Goal: Task Accomplishment & Management: Use online tool/utility

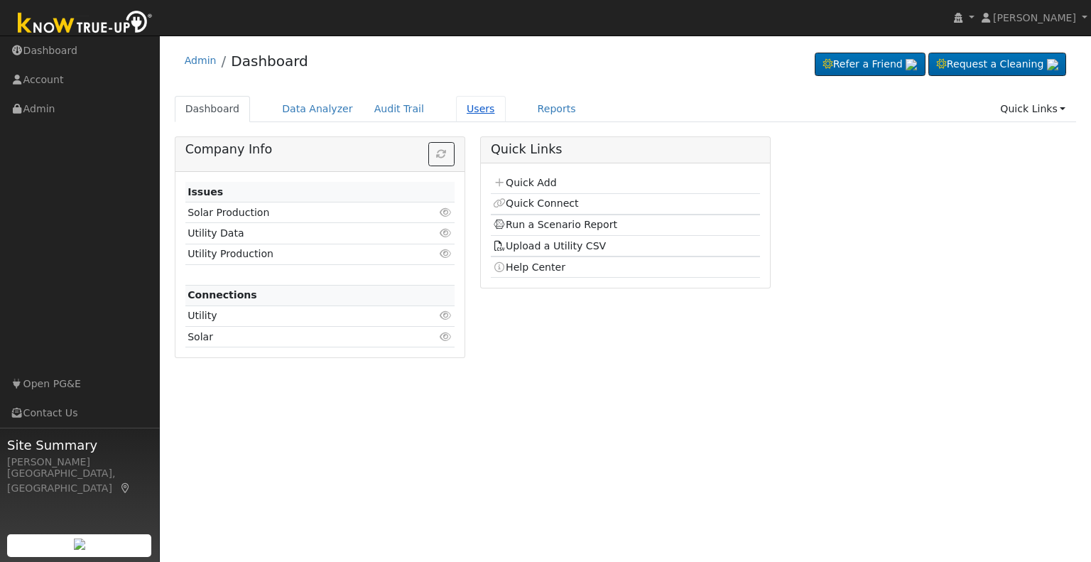
click at [463, 114] on link "Users" at bounding box center [481, 109] width 50 height 26
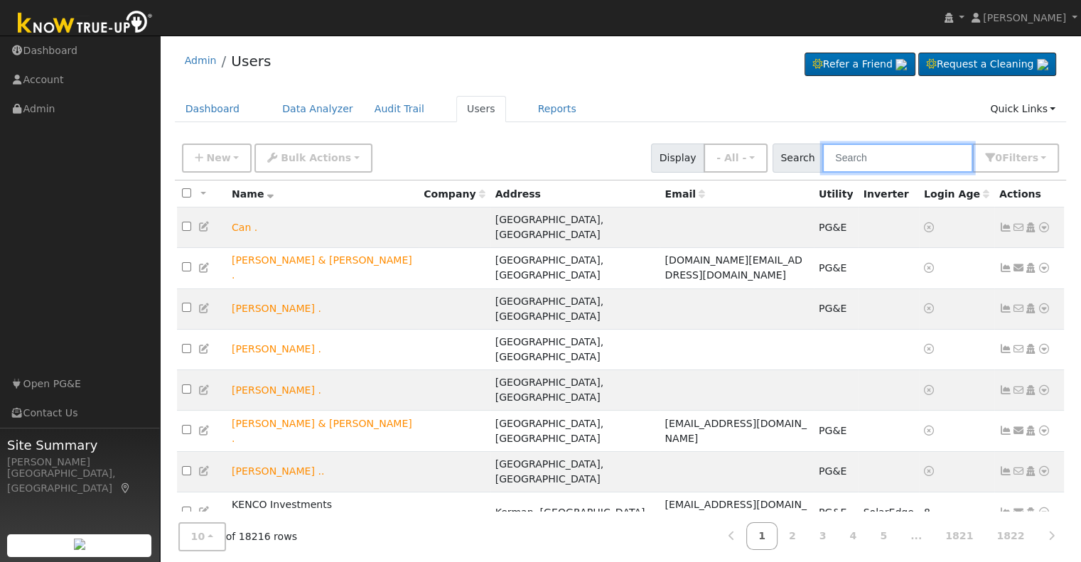
click at [872, 161] on input "text" at bounding box center [897, 158] width 151 height 29
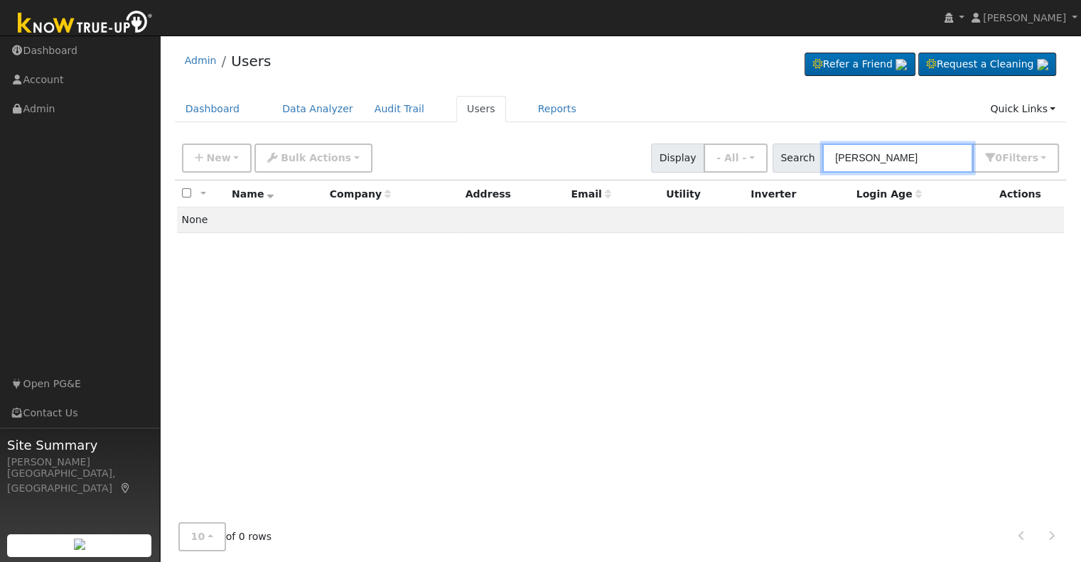
click at [892, 154] on input "diana sanderson" at bounding box center [897, 158] width 151 height 29
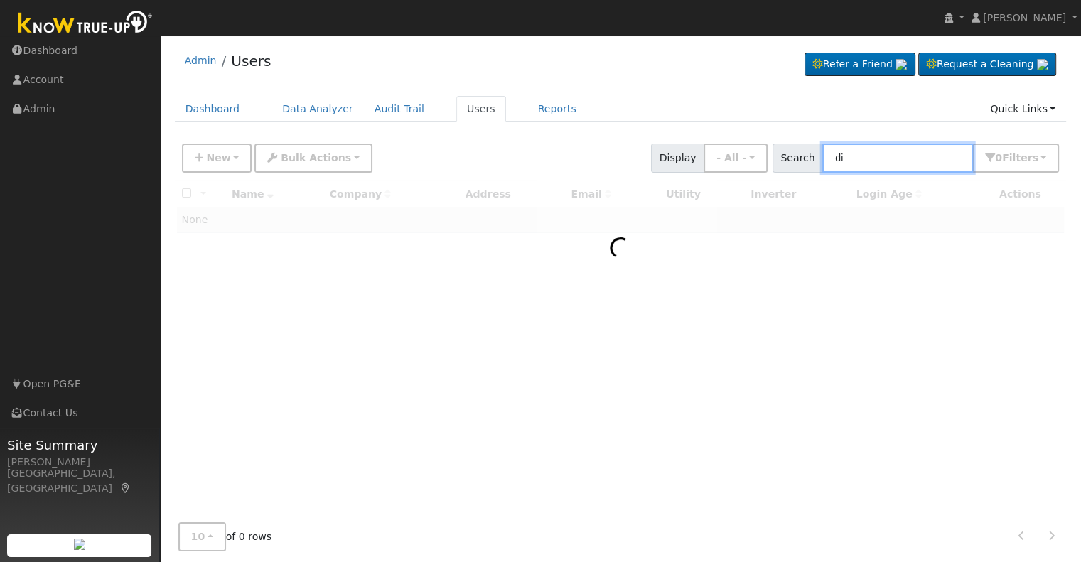
type input "d"
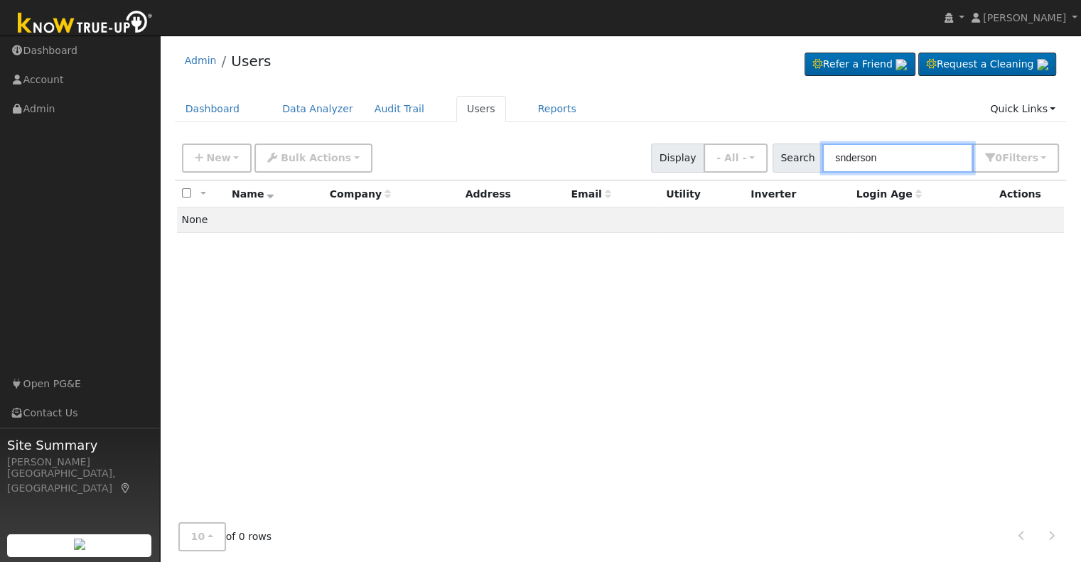
click at [864, 154] on input "snderson" at bounding box center [897, 158] width 151 height 29
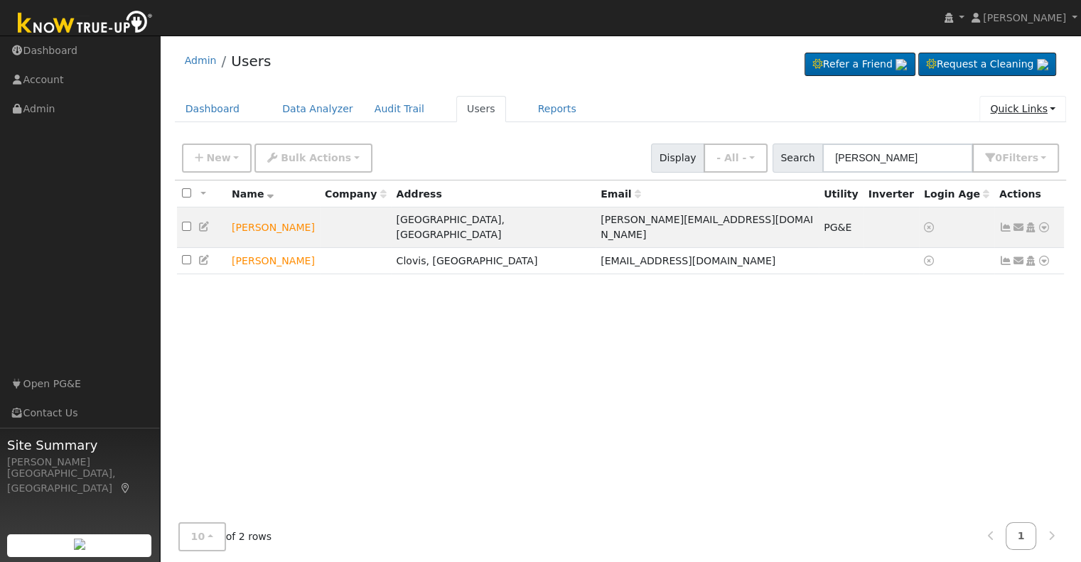
click at [1037, 112] on link "Quick Links" at bounding box center [1022, 109] width 87 height 26
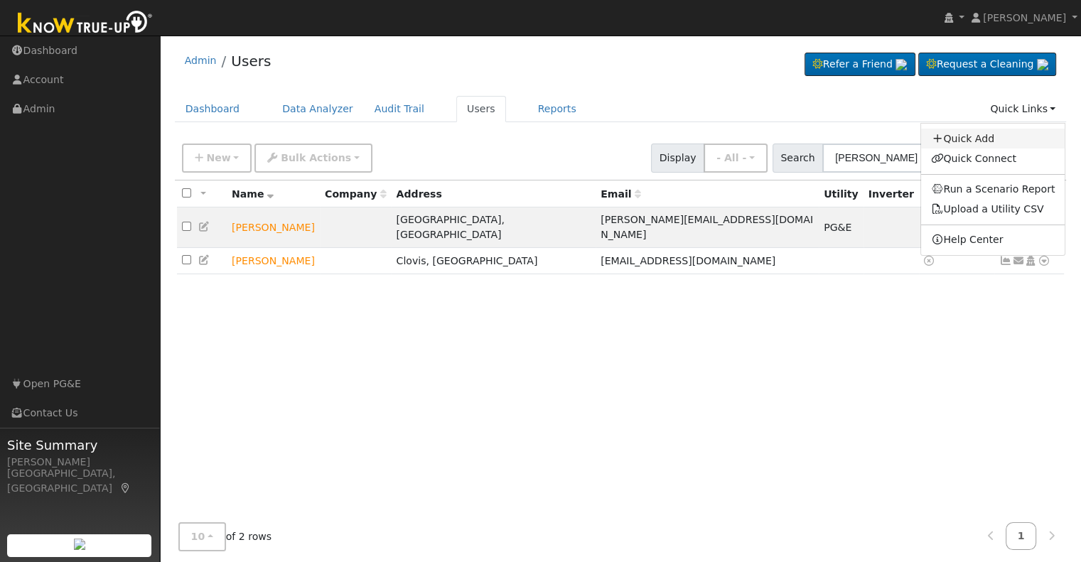
click at [981, 137] on link "Quick Add" at bounding box center [993, 139] width 144 height 20
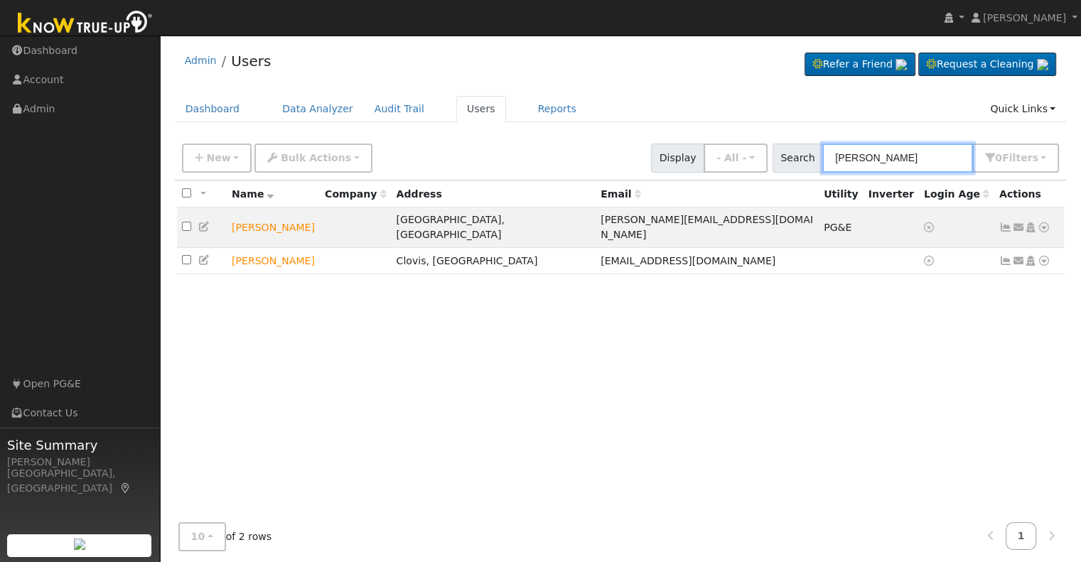
click at [864, 156] on input "sanderson" at bounding box center [897, 158] width 151 height 29
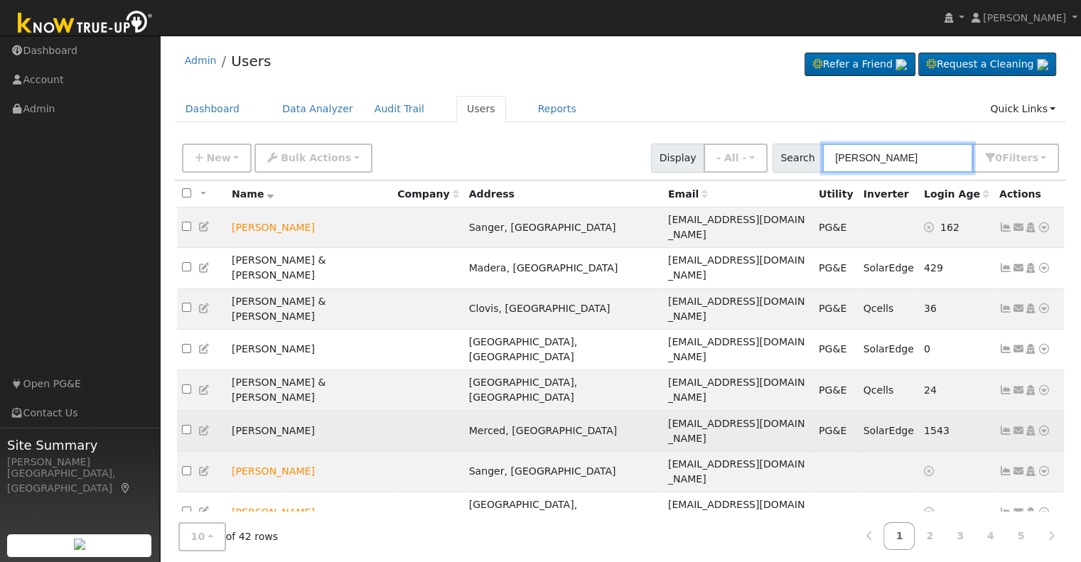
scroll to position [11, 0]
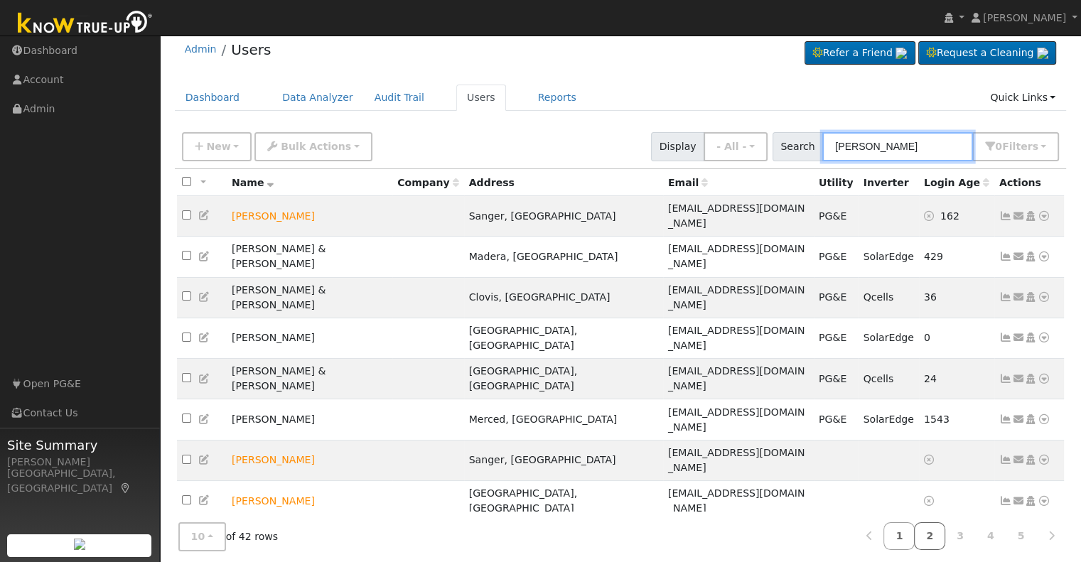
type input "anderson"
click at [933, 532] on link "2" at bounding box center [929, 536] width 31 height 28
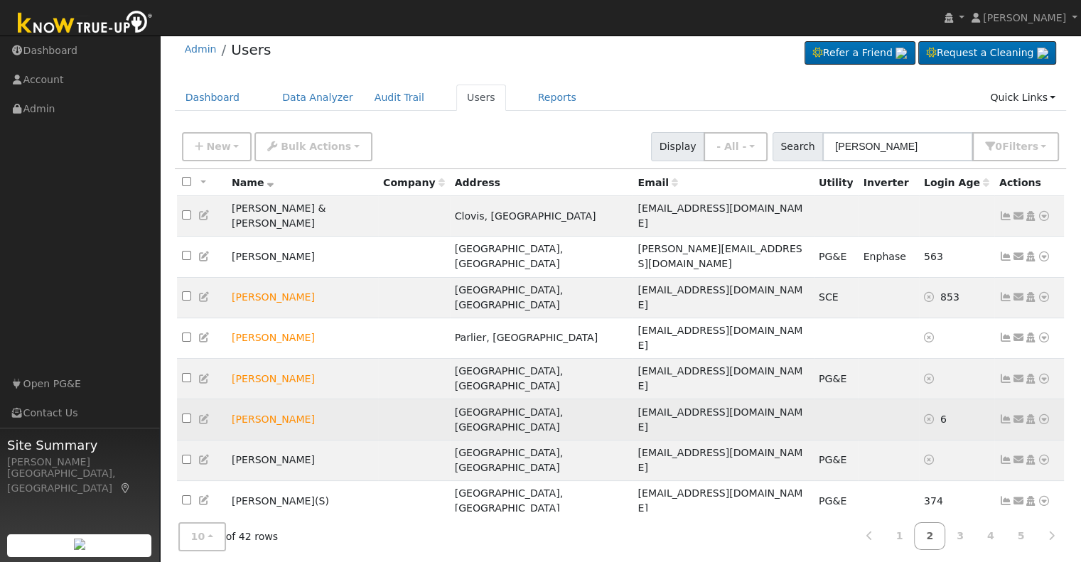
click at [1043, 414] on icon at bounding box center [1043, 419] width 13 height 10
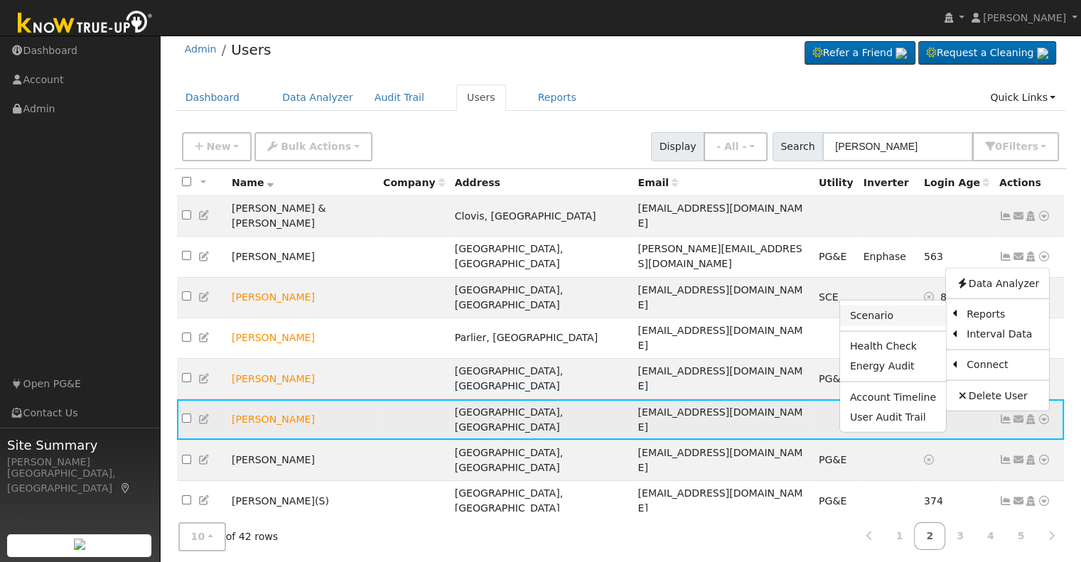
click at [898, 305] on link "Scenario" at bounding box center [893, 315] width 106 height 20
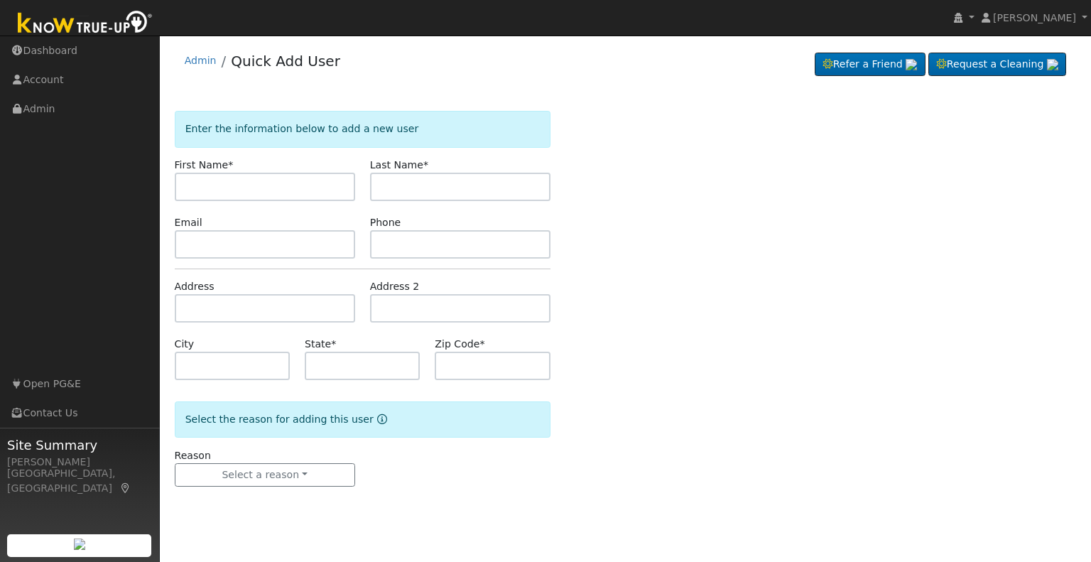
click at [321, 184] on input "text" at bounding box center [265, 187] width 180 height 28
type input "d"
type input "[PERSON_NAME]"
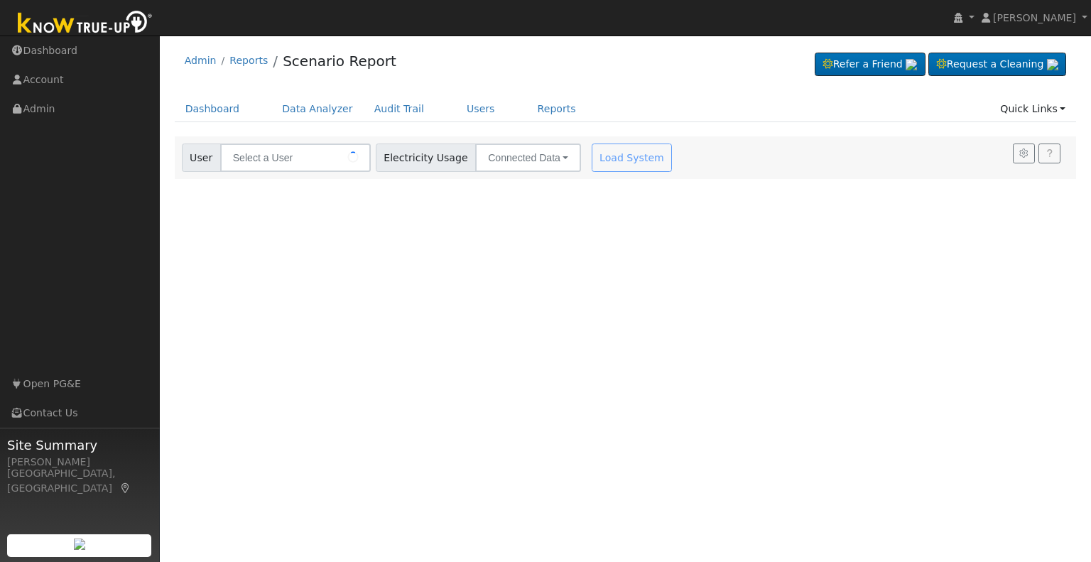
type input "[PERSON_NAME]"
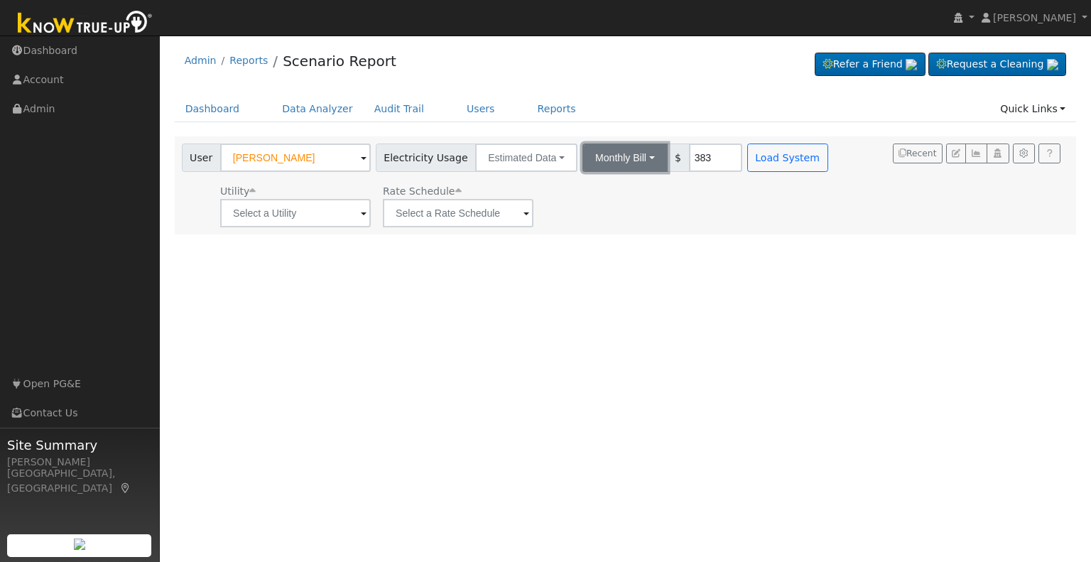
click at [637, 159] on button "Monthly Bill" at bounding box center [625, 158] width 85 height 28
click at [615, 186] on link "Annual Consumption" at bounding box center [606, 189] width 124 height 20
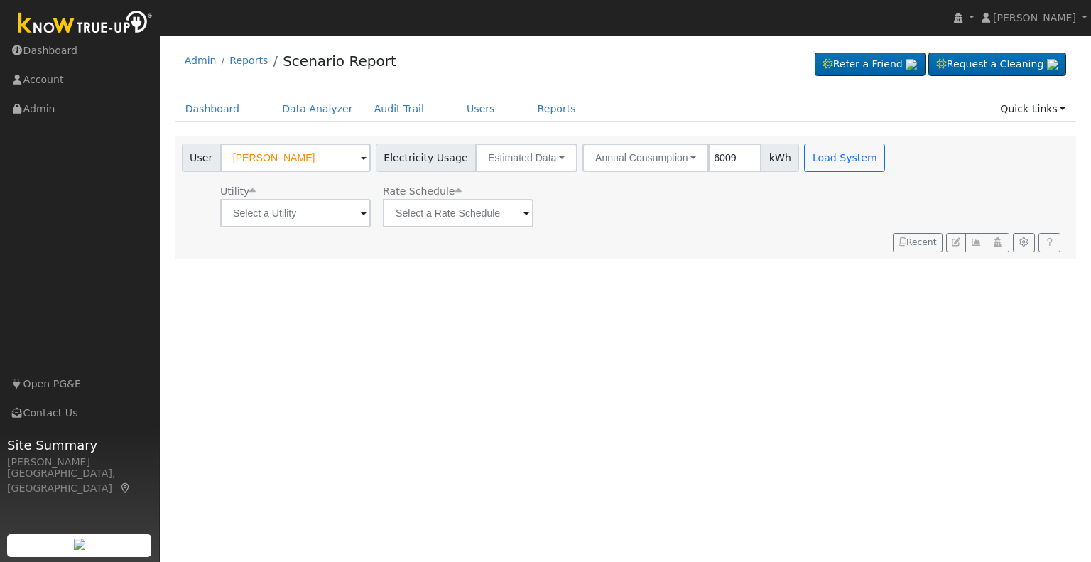
type input "6009"
click at [350, 207] on input "text" at bounding box center [295, 213] width 151 height 28
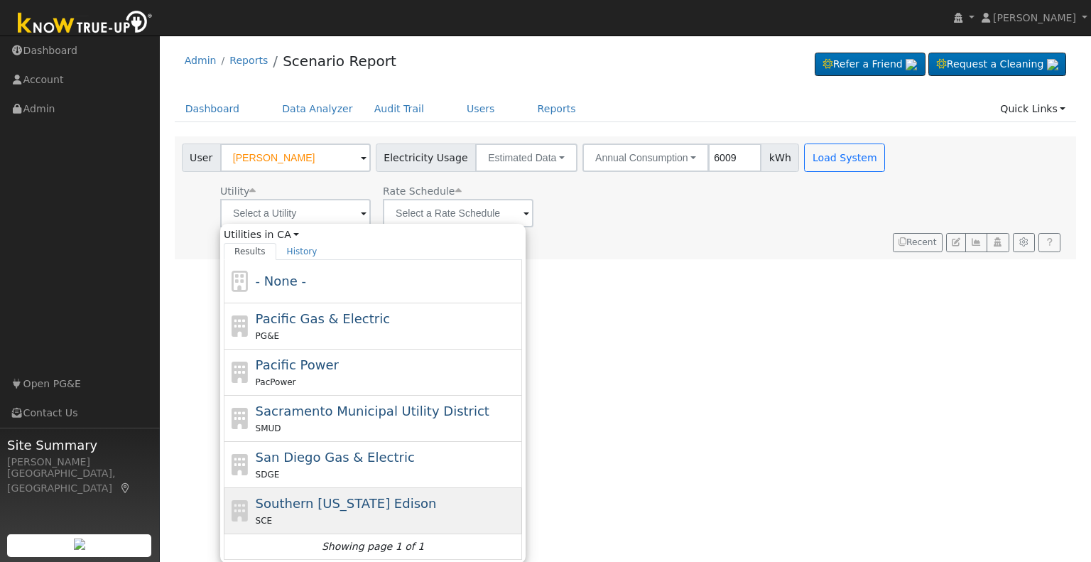
click at [325, 502] on span "Southern [US_STATE] Edison" at bounding box center [346, 503] width 181 height 15
type input "Southern [US_STATE] Edison"
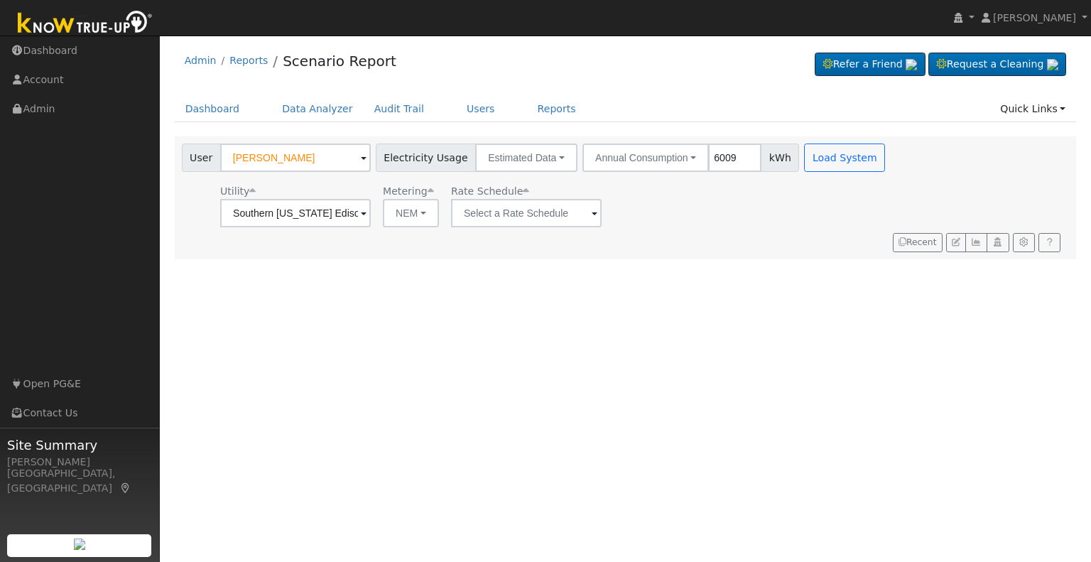
click at [592, 212] on span at bounding box center [595, 214] width 6 height 16
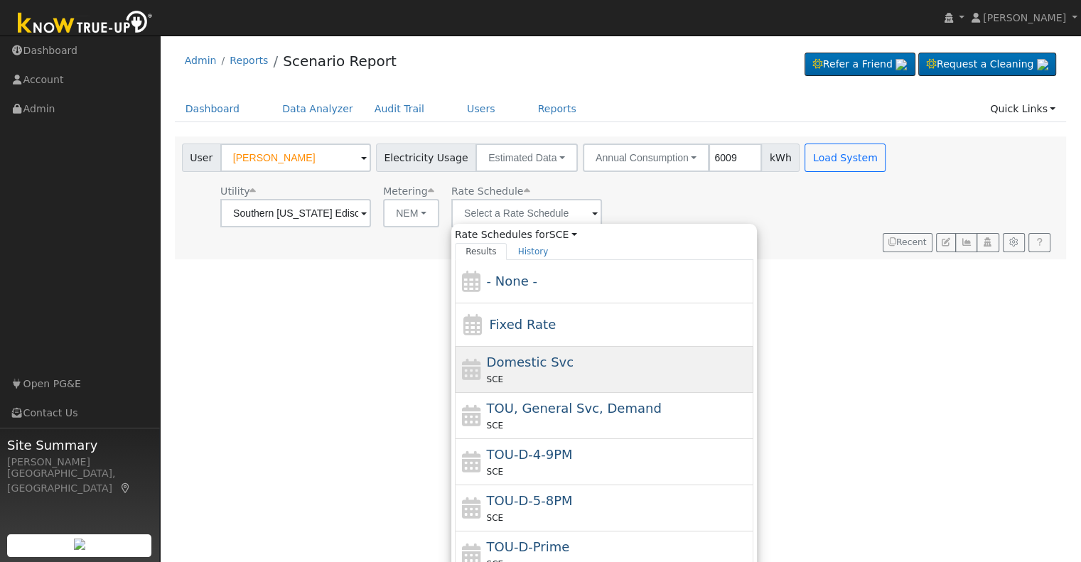
click at [575, 363] on div "Domestic Svc SCE" at bounding box center [619, 369] width 264 height 34
type input "Domestic Svc"
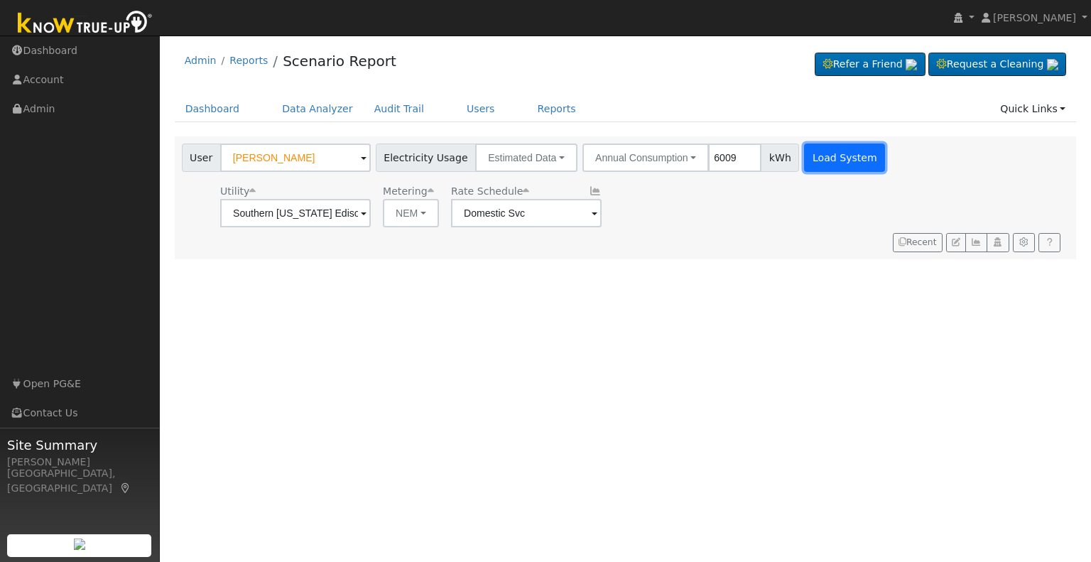
click at [804, 148] on button "Load System" at bounding box center [844, 158] width 81 height 28
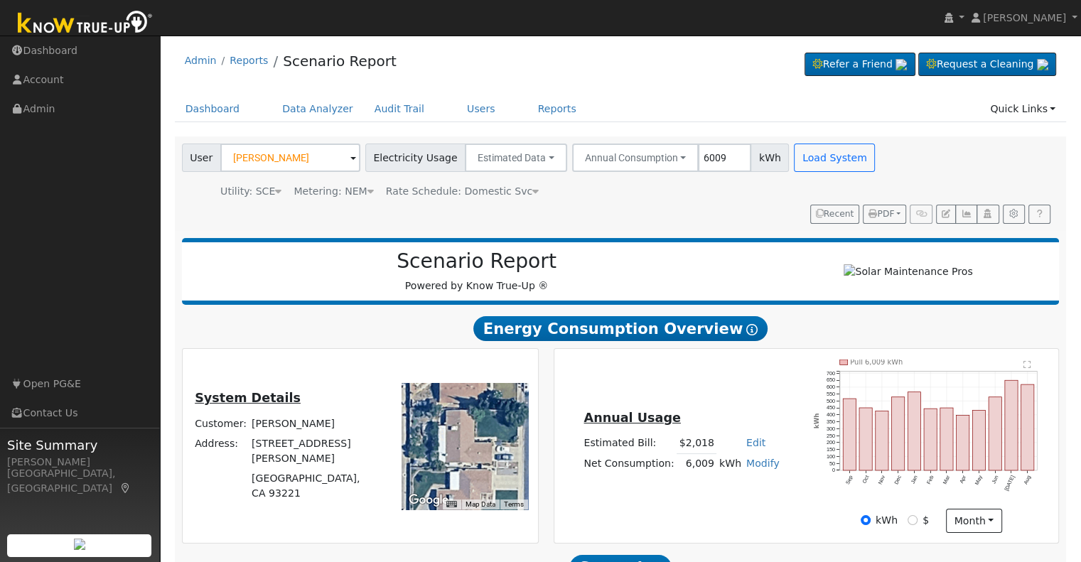
click at [814, 279] on div at bounding box center [908, 272] width 288 height 16
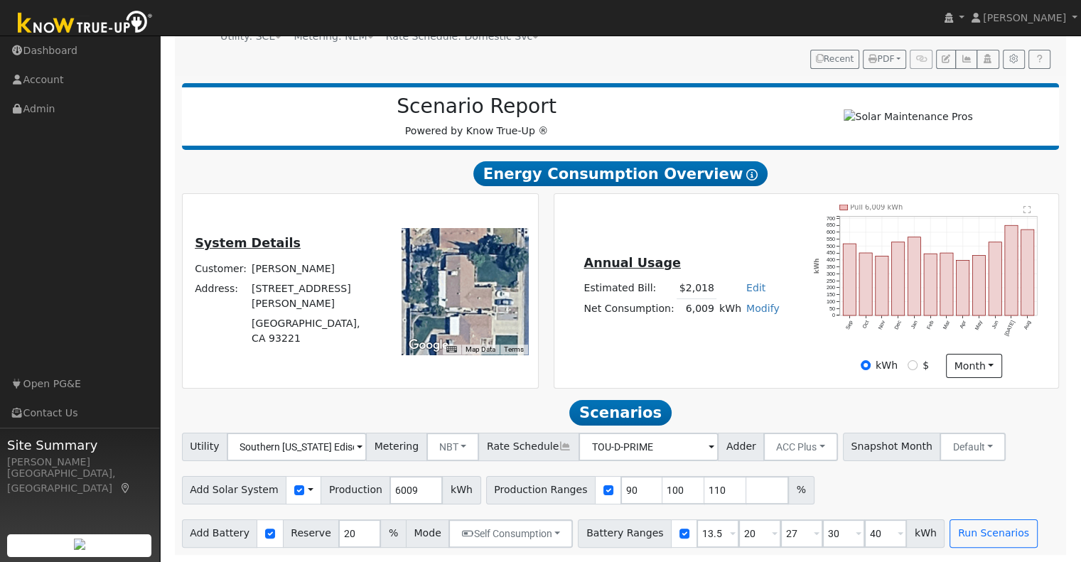
scroll to position [160, 0]
click at [294, 492] on input "checkbox" at bounding box center [299, 490] width 10 height 10
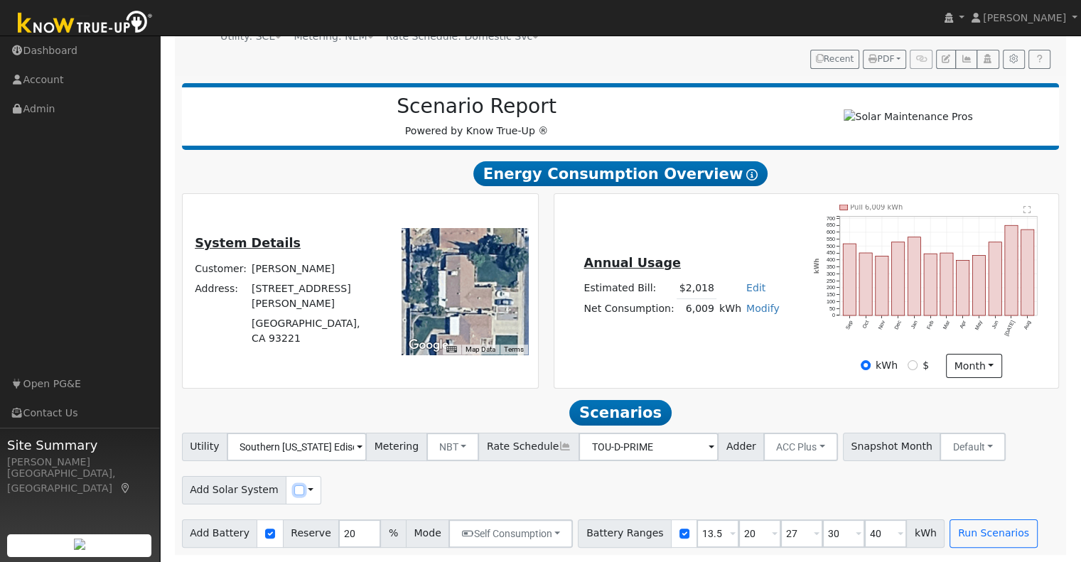
click at [294, 493] on input "checkbox" at bounding box center [299, 490] width 10 height 10
checkbox input "true"
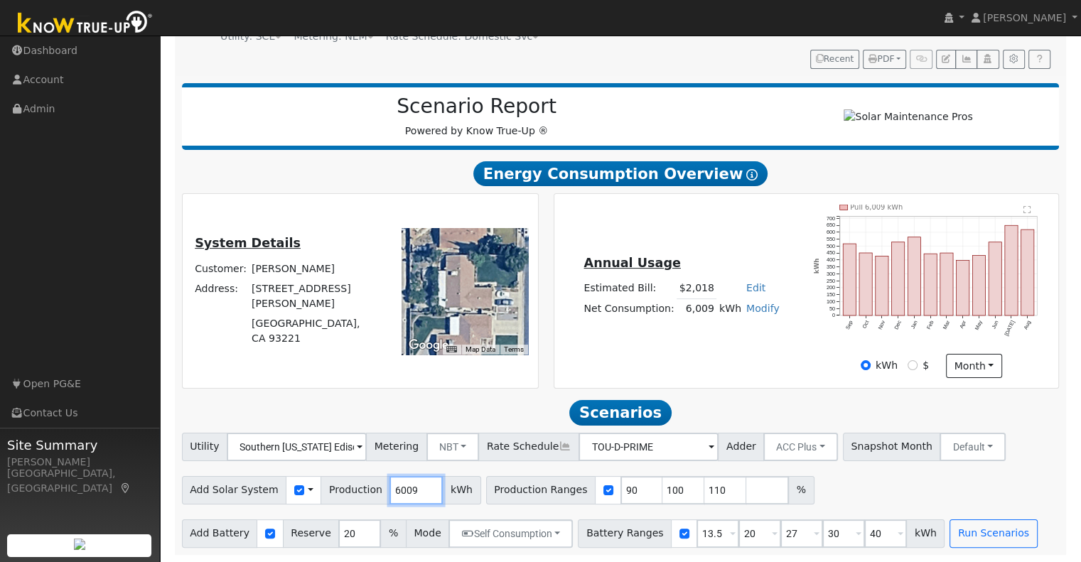
click at [389, 494] on input "6009" at bounding box center [415, 490] width 53 height 28
type input "8000"
click at [603, 491] on input "checkbox" at bounding box center [608, 490] width 10 height 10
checkbox input "false"
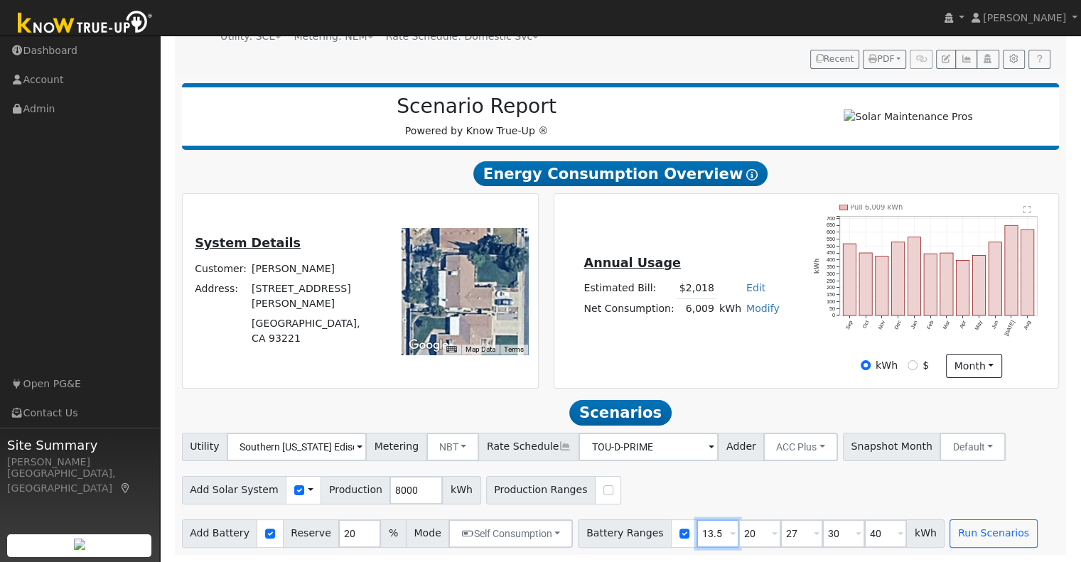
click at [696, 531] on input "13.5" at bounding box center [717, 533] width 43 height 28
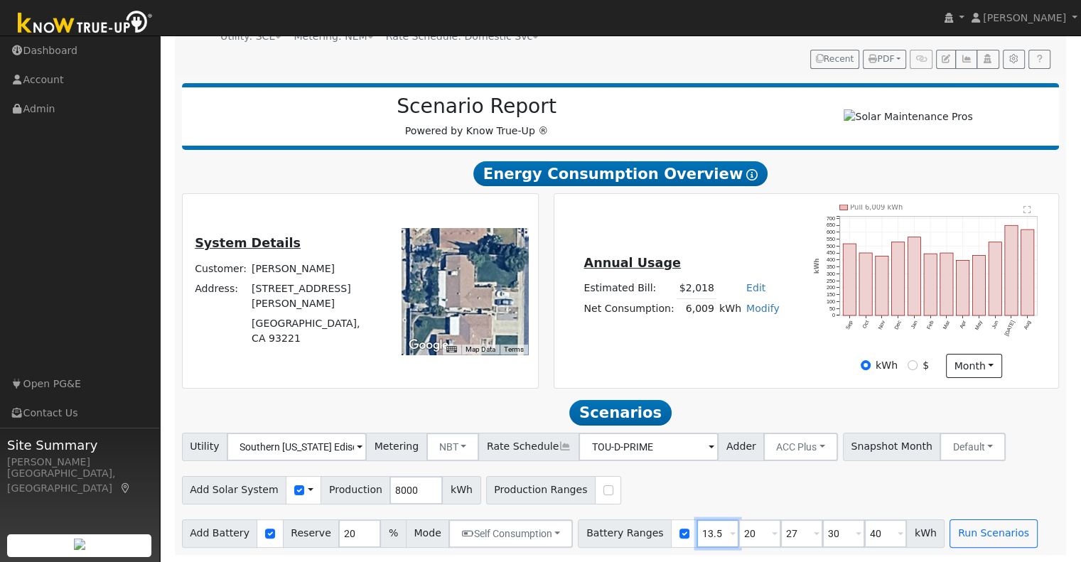
click at [696, 531] on input "13.5" at bounding box center [717, 533] width 43 height 28
type input "10"
click at [780, 534] on input "27" at bounding box center [801, 533] width 43 height 28
type input "30"
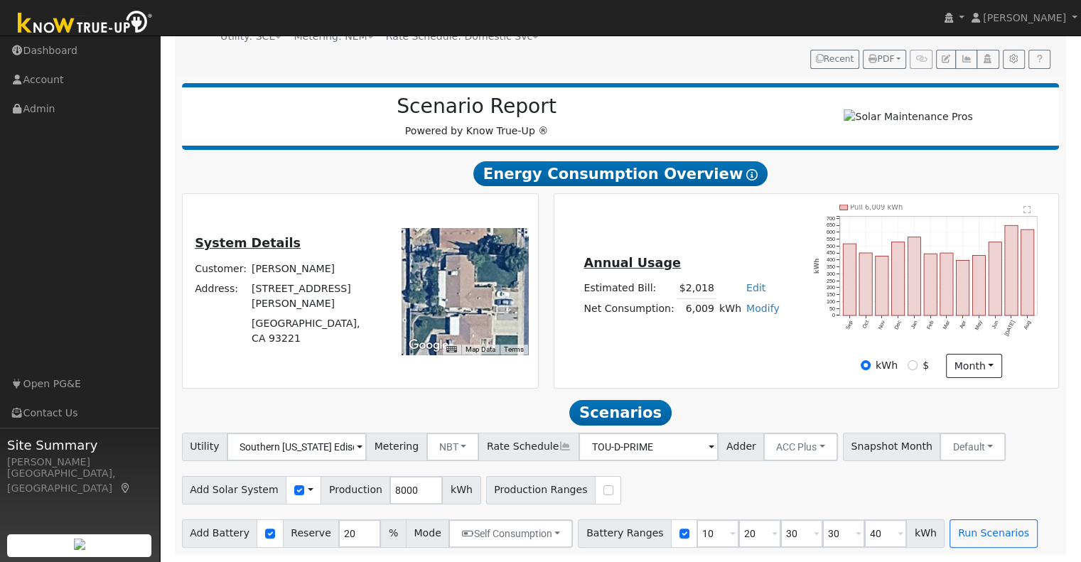
click at [907, 501] on div "Add Solar System Use CSV Data Production 8000 kWh Production Ranges" at bounding box center [620, 487] width 882 height 33
click at [822, 534] on input "30" at bounding box center [843, 533] width 43 height 28
type input "40"
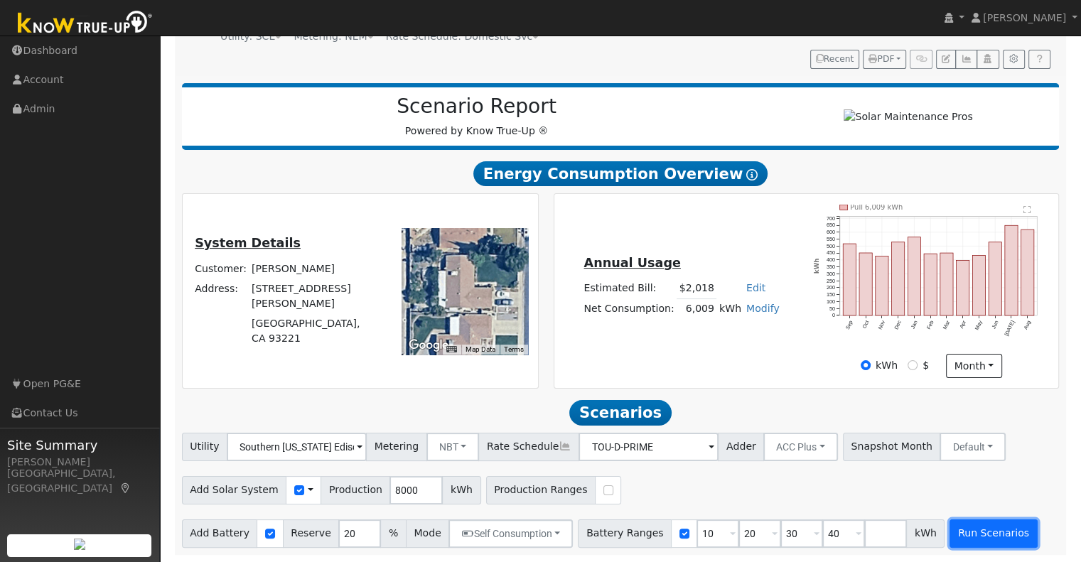
click at [949, 545] on button "Run Scenarios" at bounding box center [992, 533] width 87 height 28
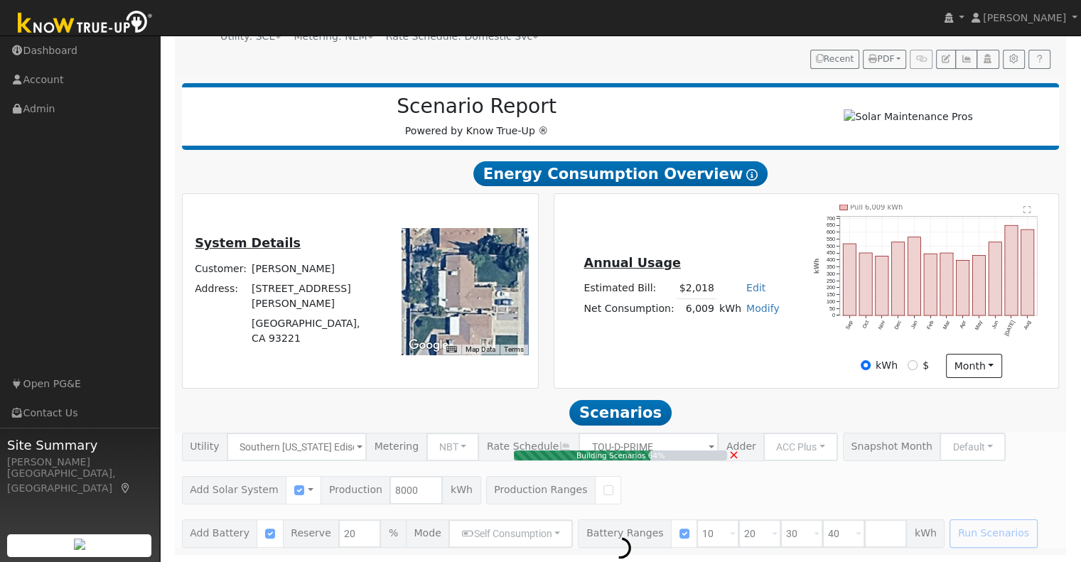
click at [733, 460] on span "×" at bounding box center [733, 454] width 11 height 15
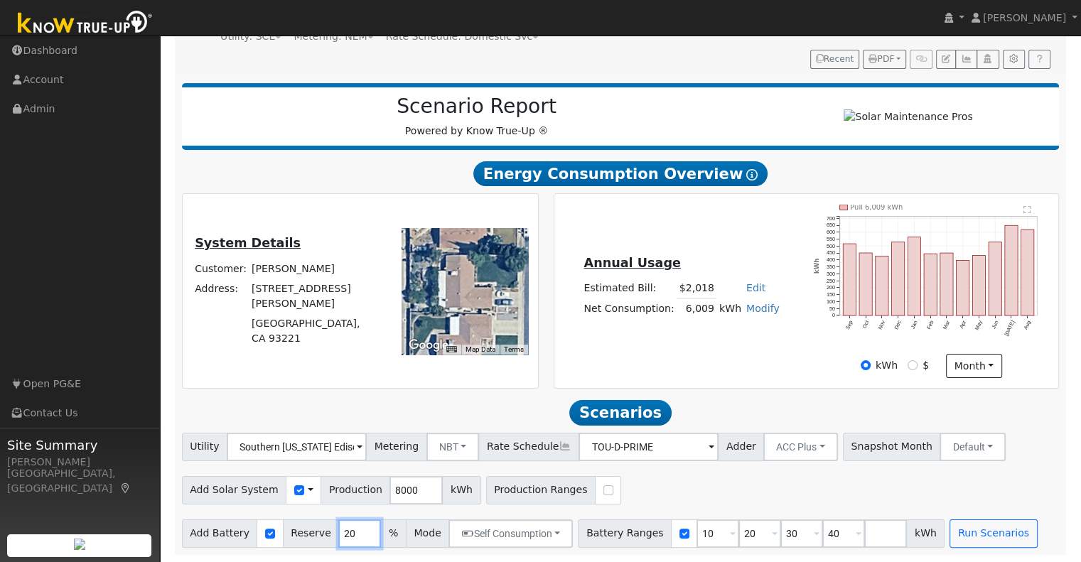
click at [338, 525] on input "20" at bounding box center [359, 533] width 43 height 28
type input "10"
click at [751, 343] on div "Annual Usage Estimated Bill: $2,018 Edit Estimated Bill $ Annual Net Consumptio…" at bounding box center [805, 291] width 499 height 173
click at [949, 535] on button "Run Scenarios" at bounding box center [992, 533] width 87 height 28
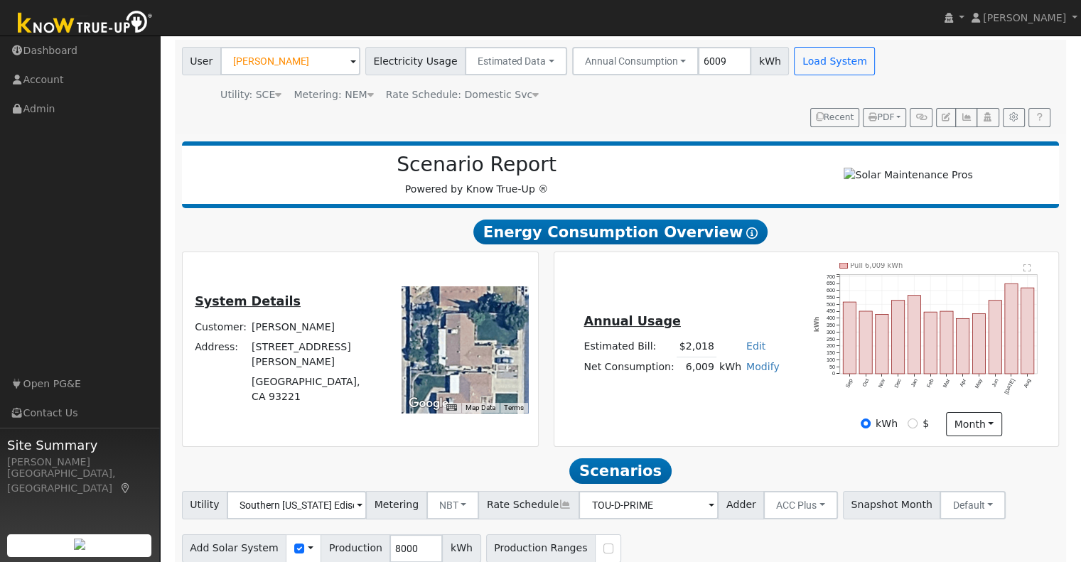
scroll to position [0, 0]
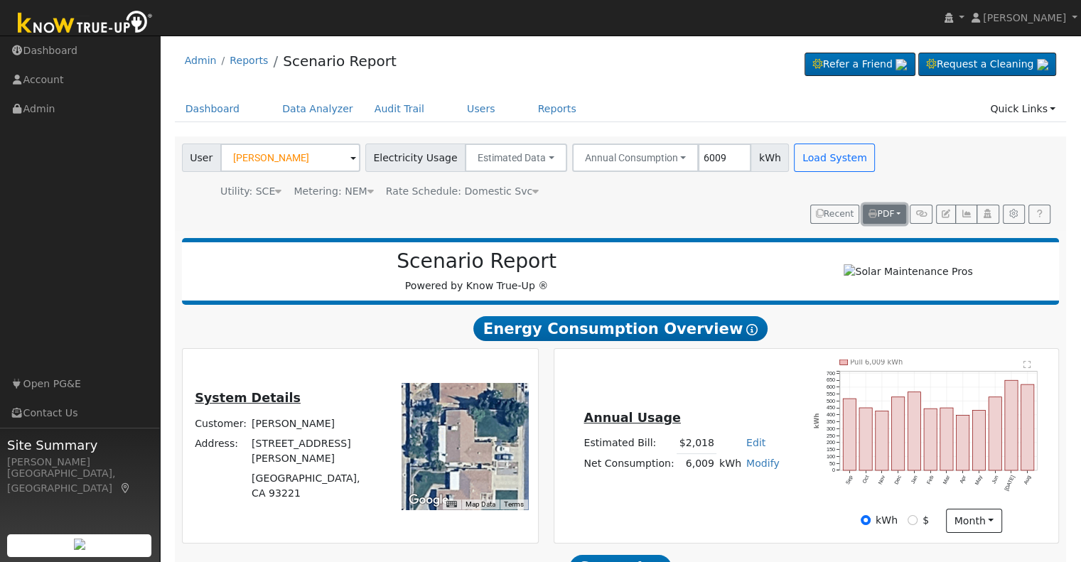
click at [892, 220] on button "PDF" at bounding box center [883, 215] width 43 height 20
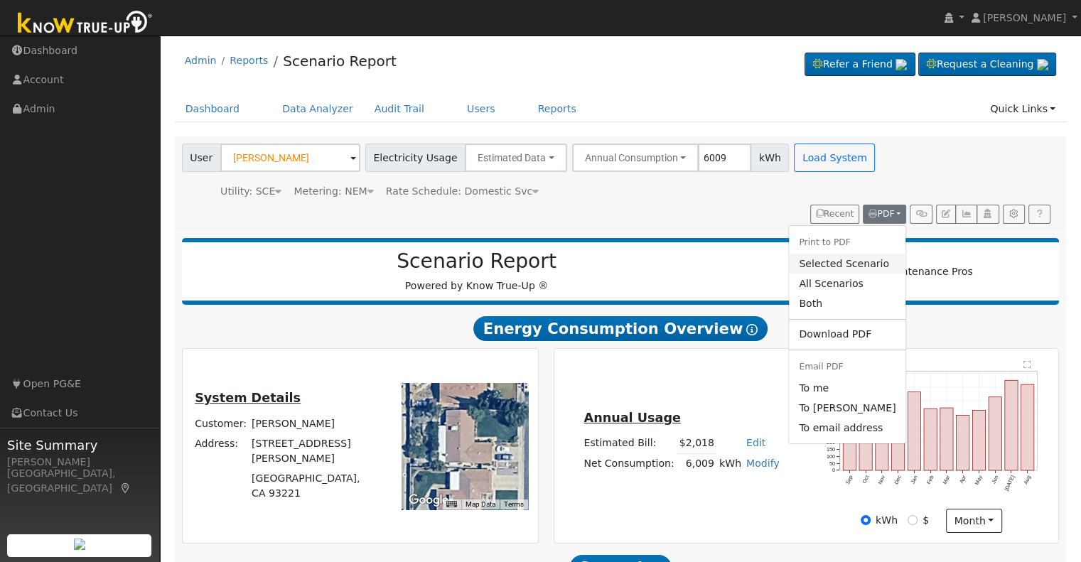
click at [840, 263] on link "Selected Scenario" at bounding box center [847, 264] width 117 height 20
